Goal: Information Seeking & Learning: Learn about a topic

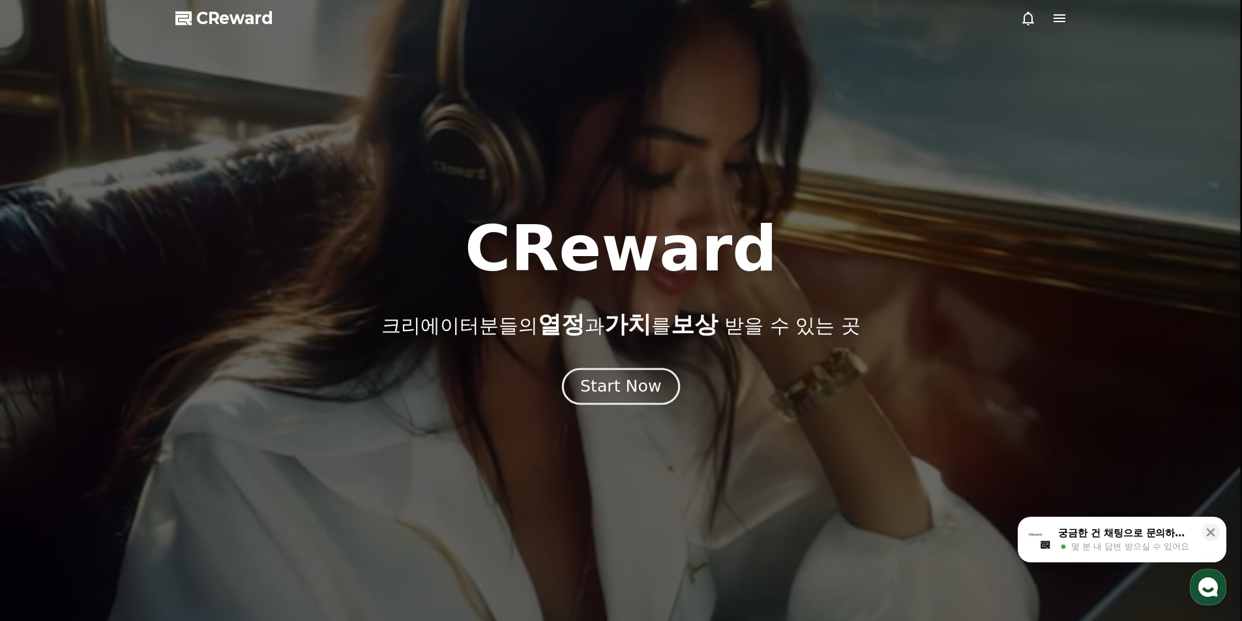
click at [642, 397] on button "Start Now" at bounding box center [621, 386] width 118 height 37
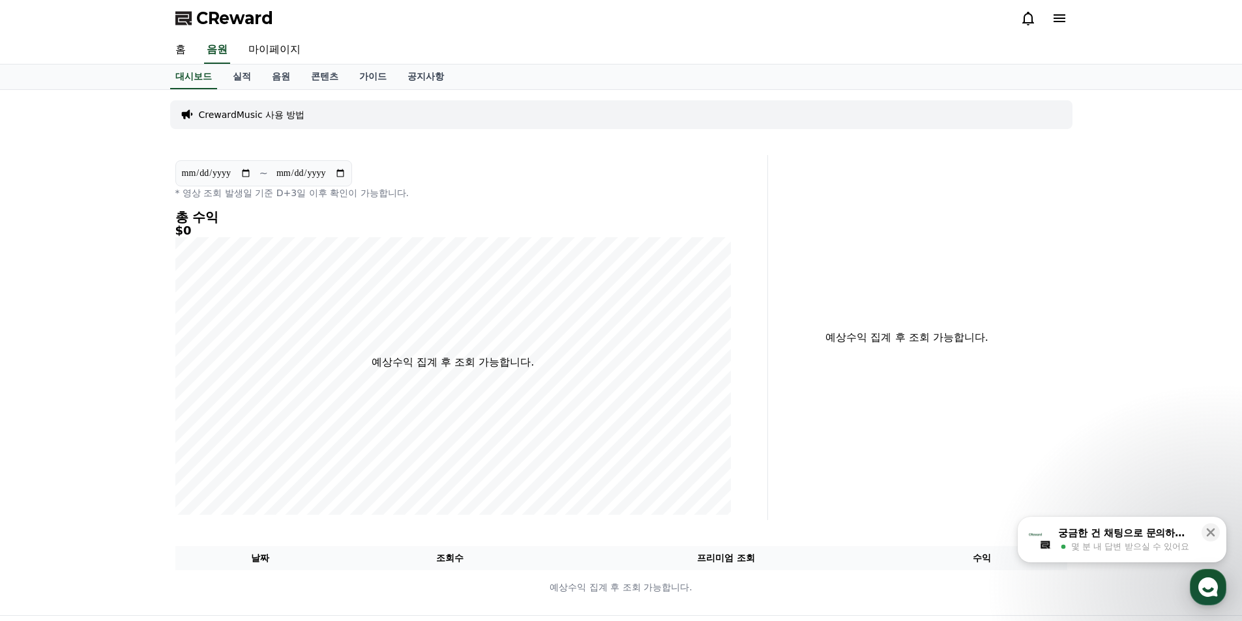
click at [1147, 550] on span "몇 분 내 답변 받으실 수 있어요" at bounding box center [1130, 547] width 118 height 12
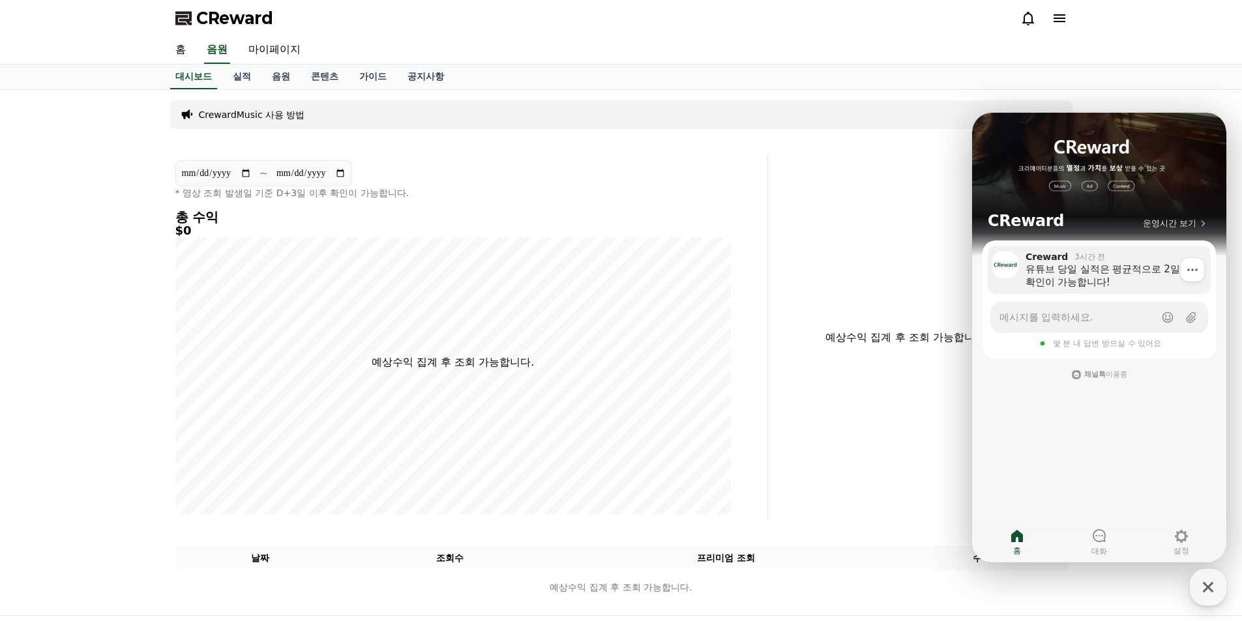
click at [1074, 272] on div "유튜브 당일 실적은 평균적으로 2일뒤에 확인이 가능합니다!" at bounding box center [1114, 276] width 176 height 26
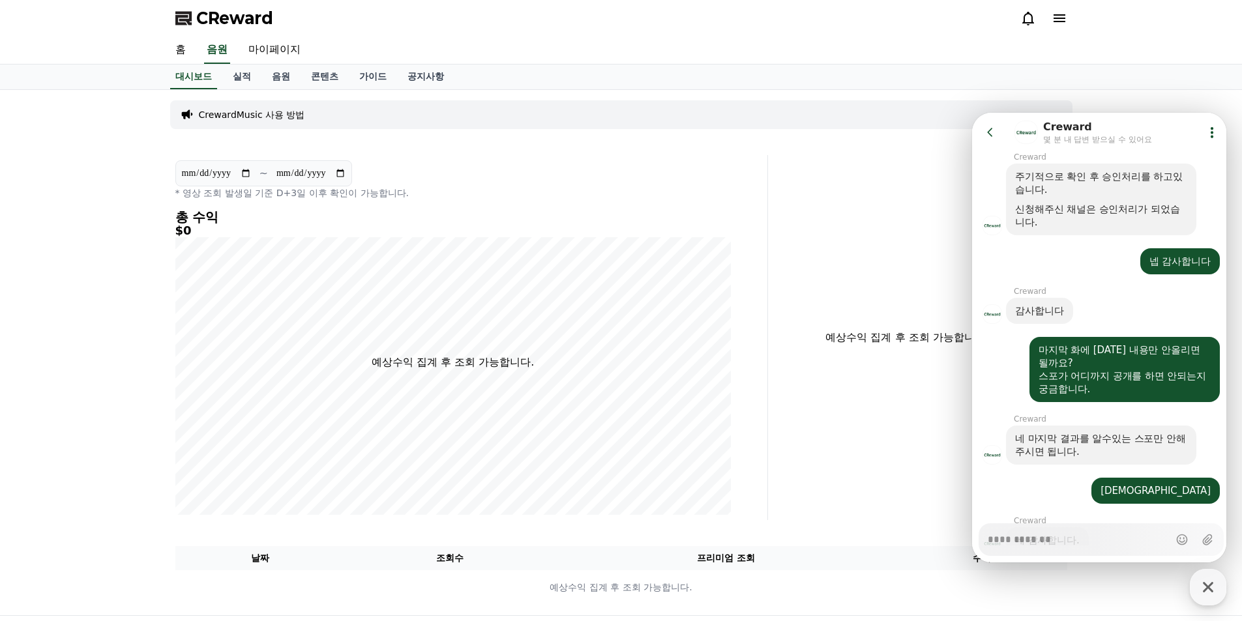
scroll to position [1014, 0]
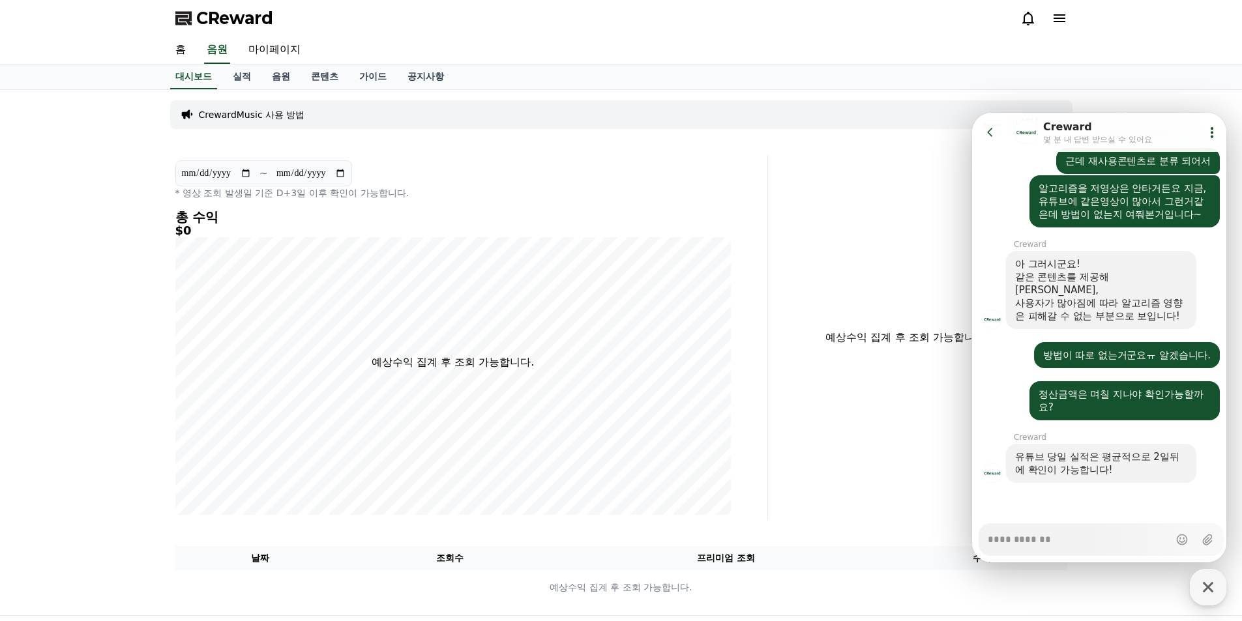
drag, startPoint x: 909, startPoint y: 192, endPoint x: 790, endPoint y: 164, distance: 122.7
click at [913, 183] on div "예상수익 집계 후 조회 가능합니다." at bounding box center [922, 337] width 299 height 365
click at [321, 74] on link "콘텐츠" at bounding box center [325, 77] width 48 height 25
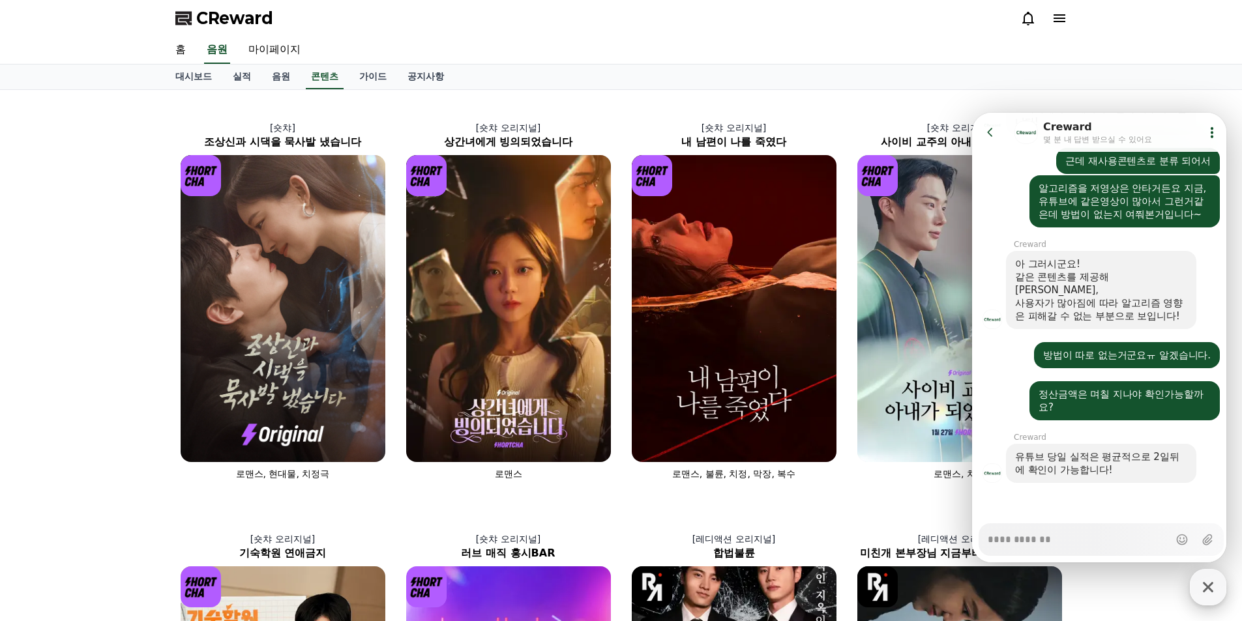
click at [1218, 585] on icon "button" at bounding box center [1207, 587] width 23 height 23
type textarea "*"
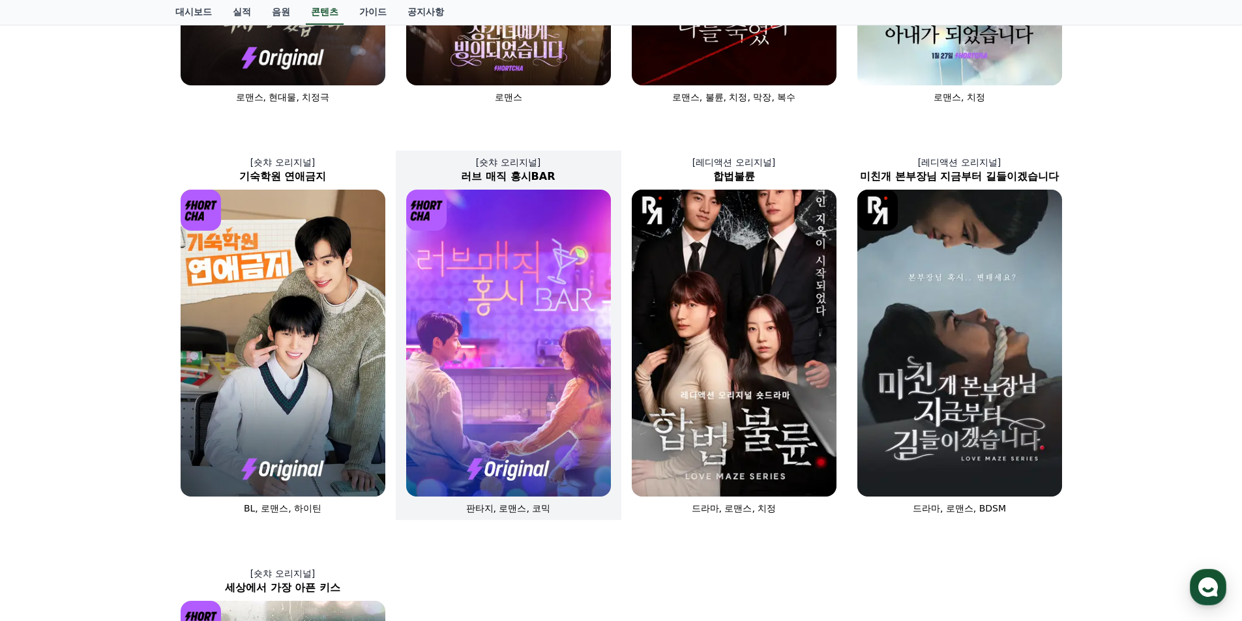
scroll to position [391, 0]
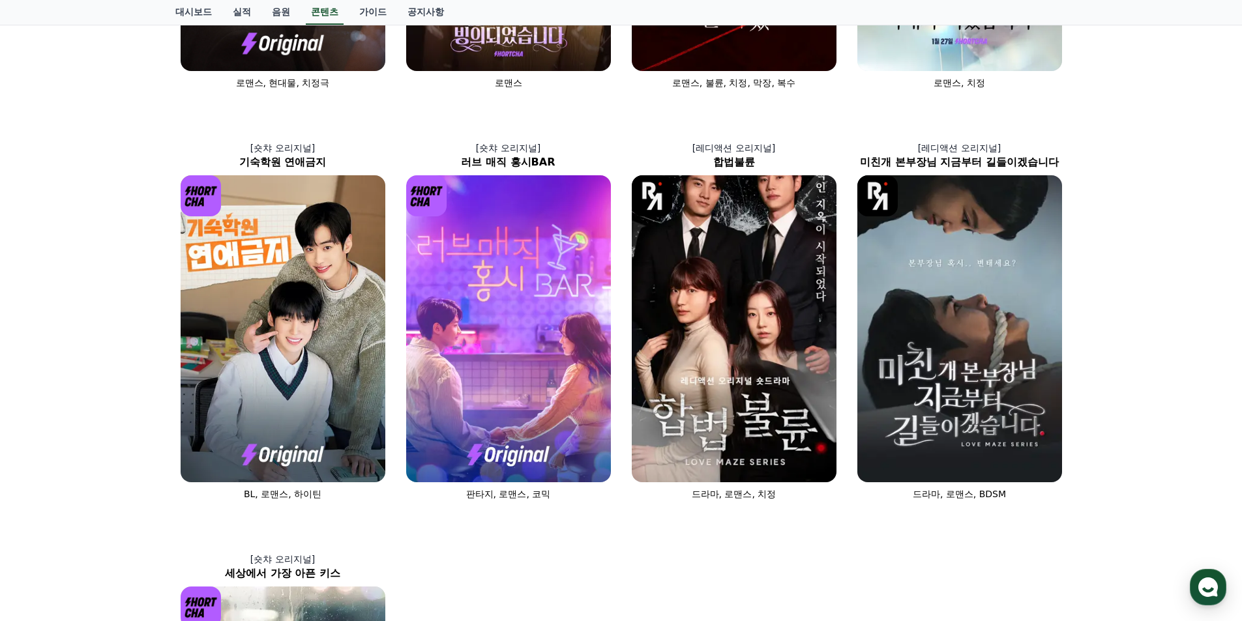
click at [55, 246] on div "[숏챠] 조상신과 시댁을 묵사발 냈습니다 로맨스, 현대물, 치정극 [숏챠 오리지널] 상간녀에게 빙의되었습니다 로맨스 [숏챠 오리지널] 내 남편…" at bounding box center [621, 313] width 1242 height 1229
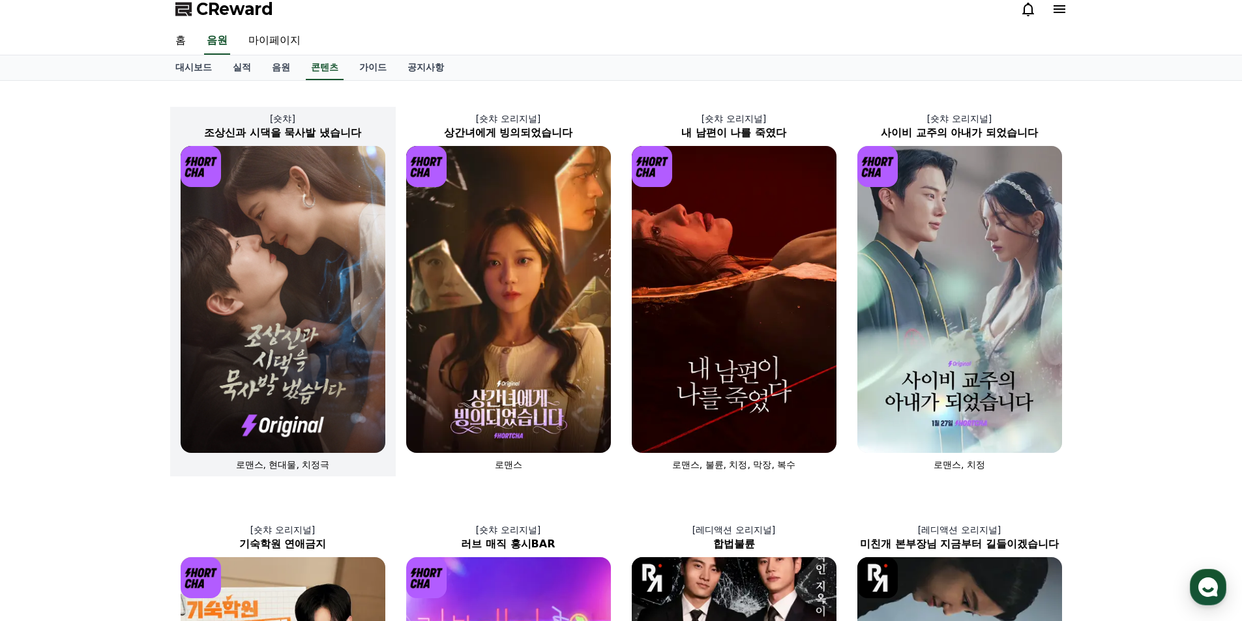
scroll to position [0, 0]
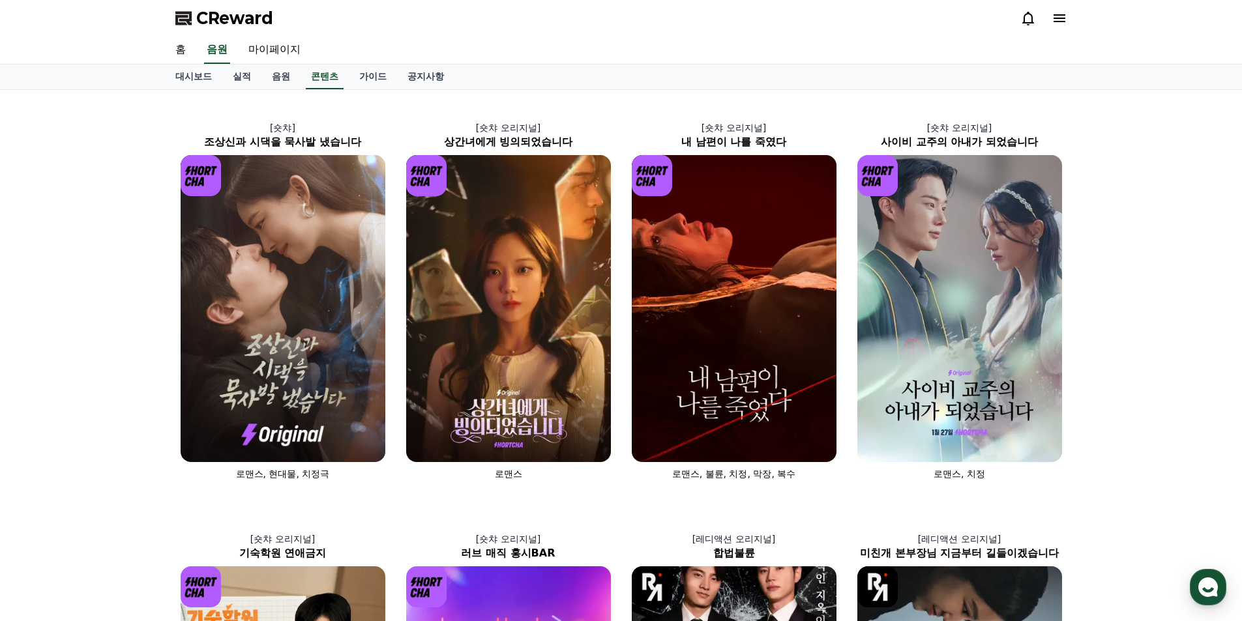
drag, startPoint x: 76, startPoint y: 271, endPoint x: 106, endPoint y: 252, distance: 35.5
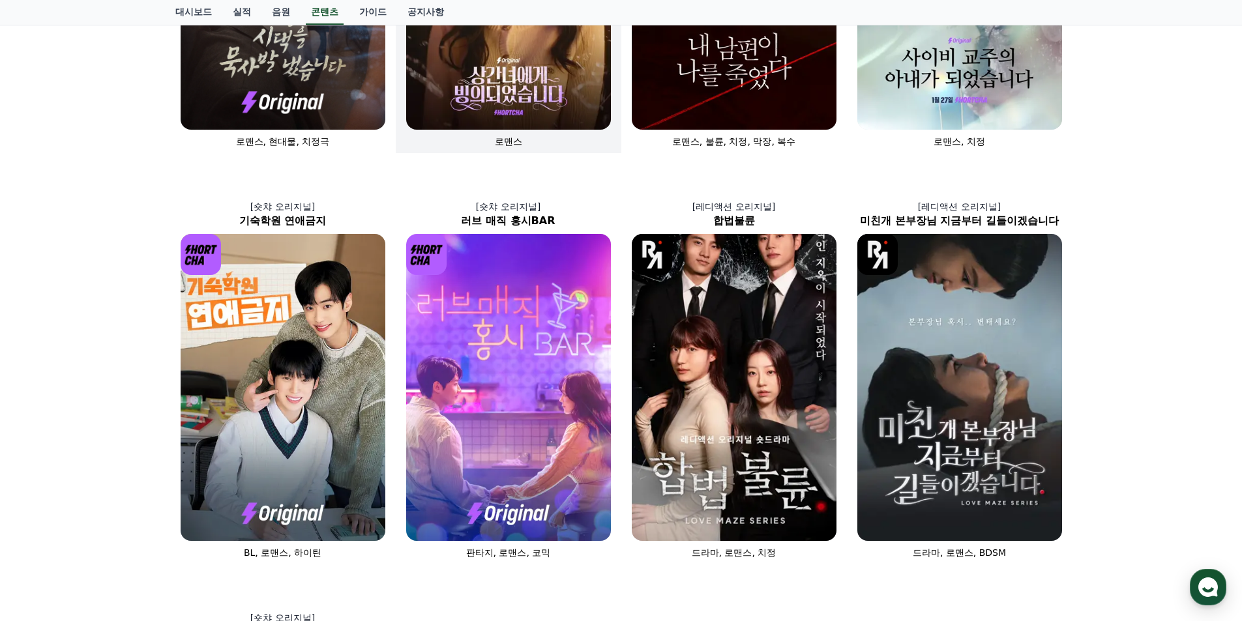
scroll to position [261, 0]
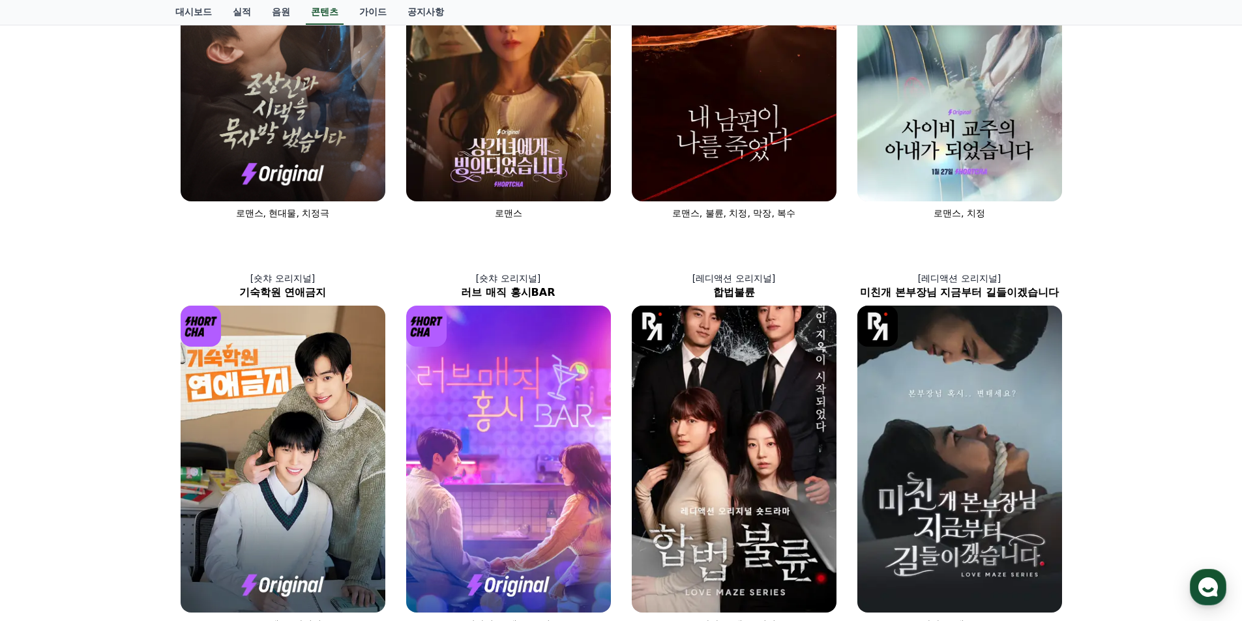
drag, startPoint x: 72, startPoint y: 402, endPoint x: 80, endPoint y: 400, distance: 7.3
click at [72, 402] on div "[숏챠] 조상신과 시댁을 묵사발 냈습니다 로맨스, 현대물, 치정극 [숏챠 오리지널] 상간녀에게 빙의되었습니다 로맨스 [숏챠 오리지널] 내 남편…" at bounding box center [621, 443] width 1242 height 1229
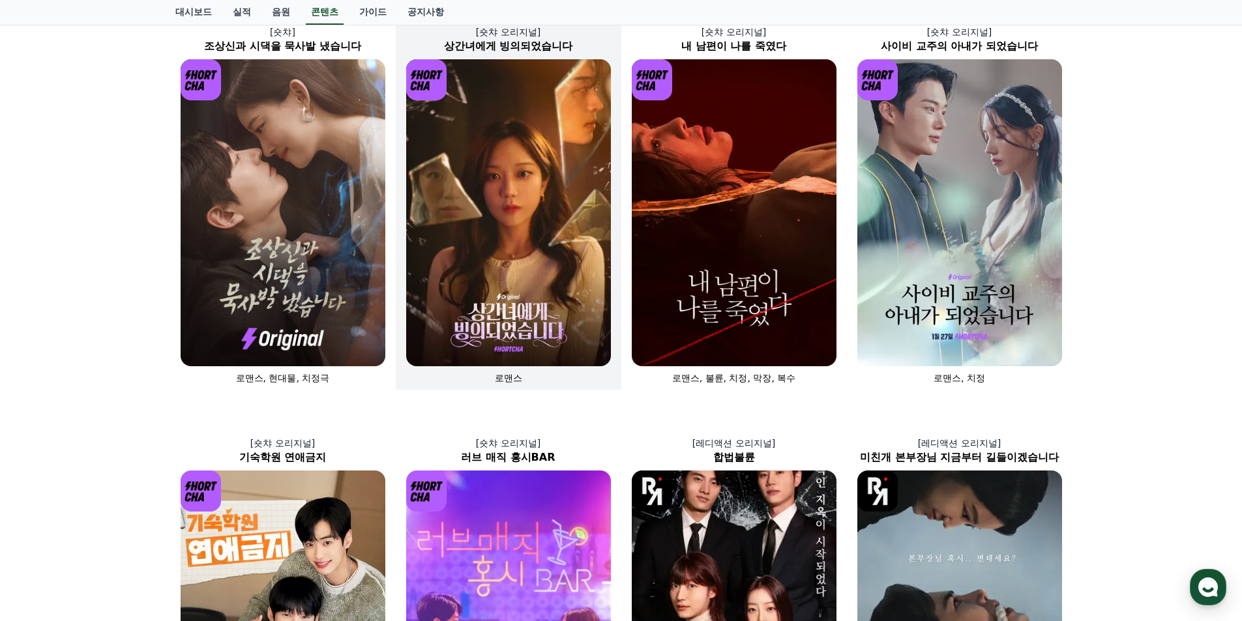
scroll to position [0, 0]
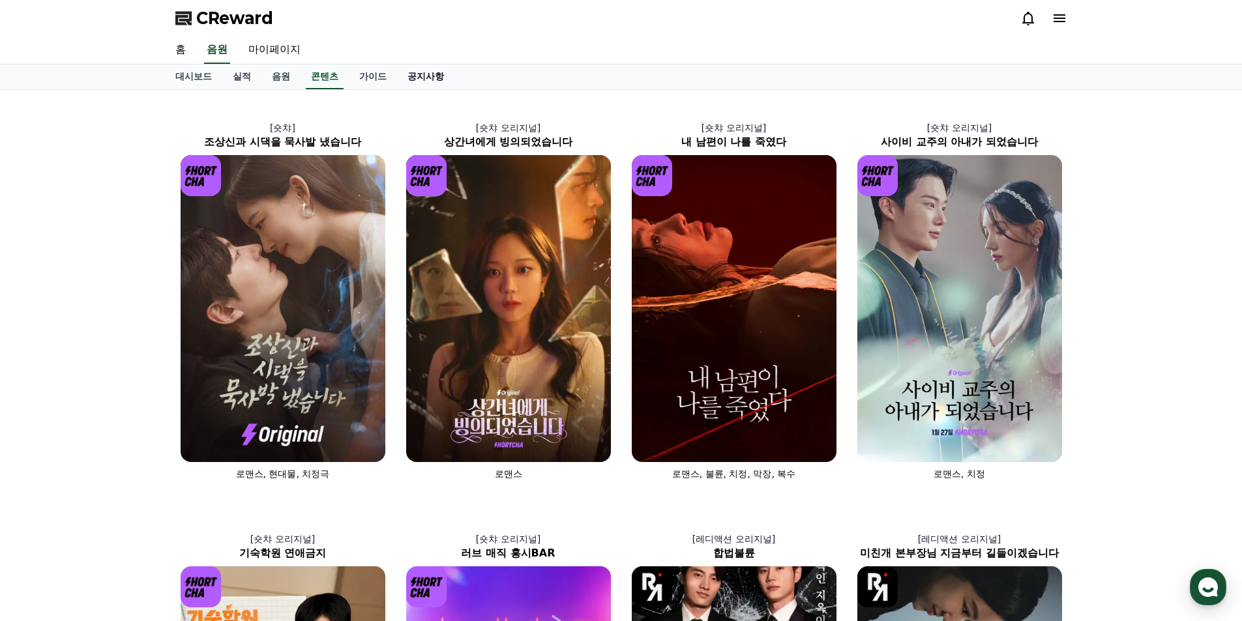
click at [436, 83] on link "공지사항" at bounding box center [425, 77] width 57 height 25
